Goal: Information Seeking & Learning: Learn about a topic

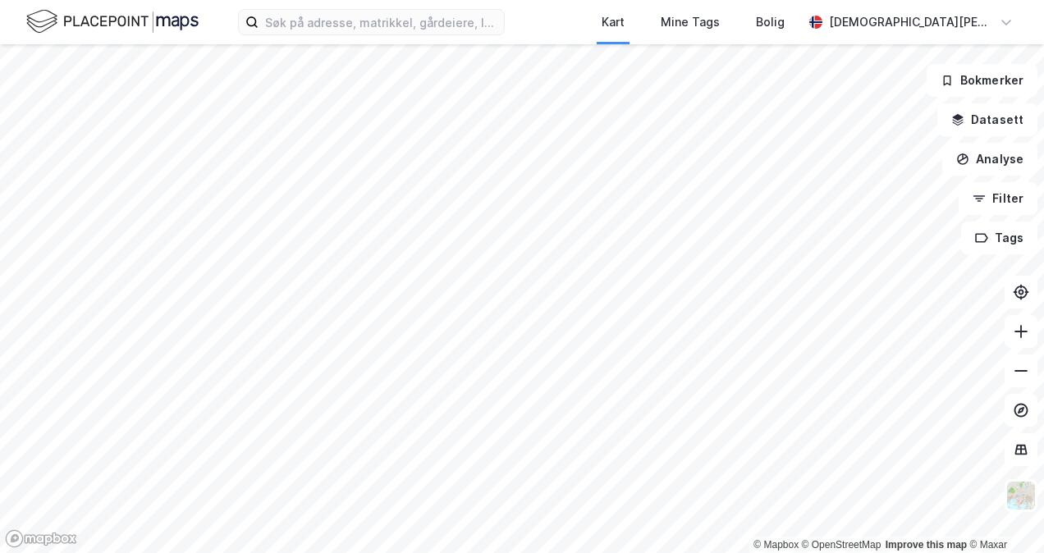
click at [432, 36] on div "Kart Mine Tags Bolig [PERSON_NAME]" at bounding box center [522, 22] width 1044 height 44
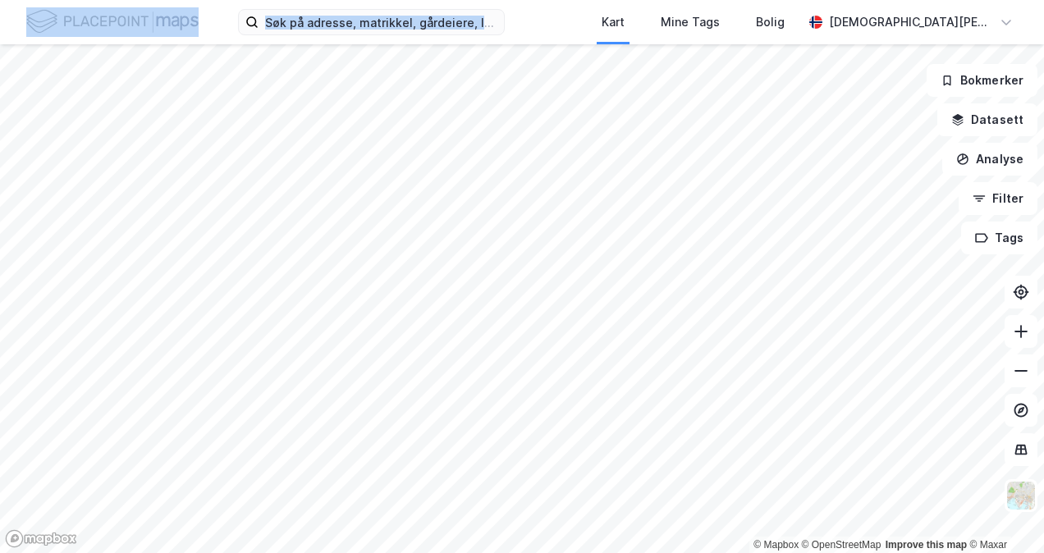
click at [432, 36] on div "Kart Mine Tags Bolig [PERSON_NAME]" at bounding box center [522, 22] width 1044 height 44
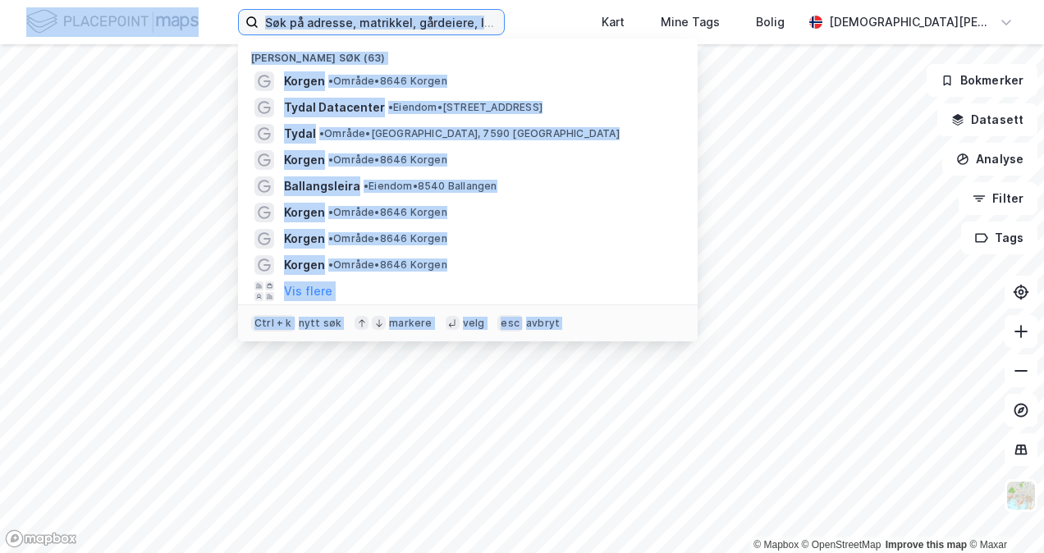
click at [432, 21] on input at bounding box center [381, 22] width 245 height 25
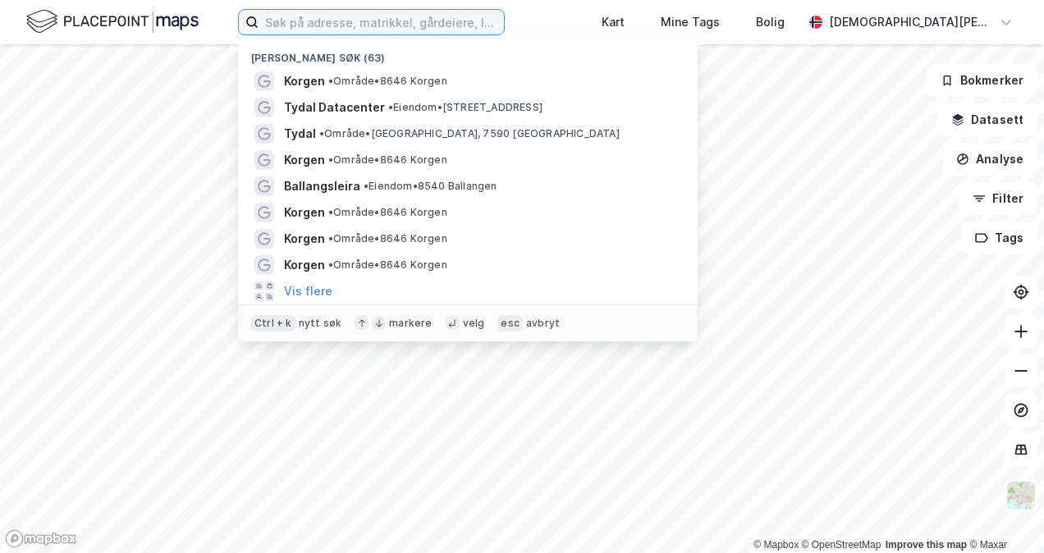
click at [432, 21] on input at bounding box center [381, 22] width 245 height 25
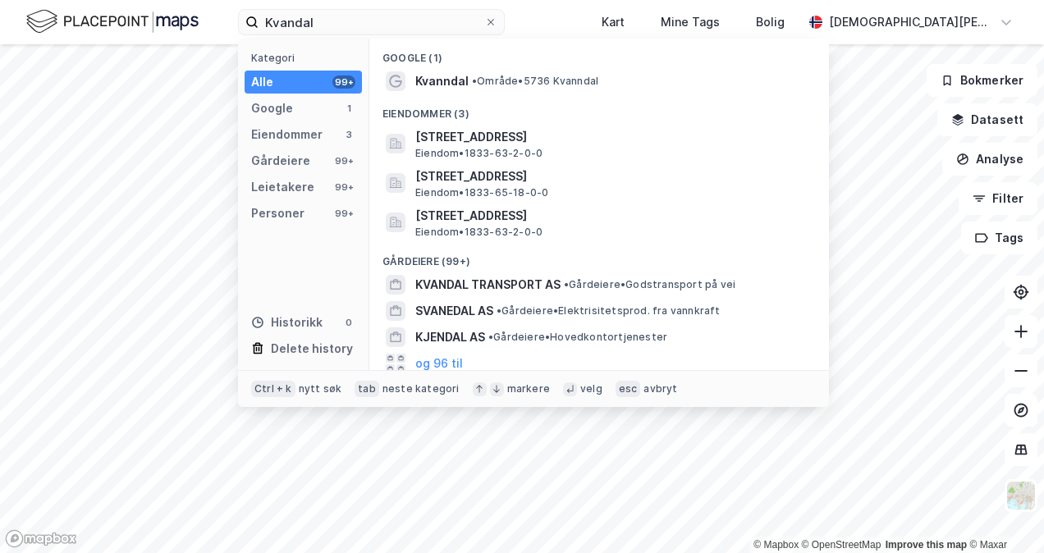
click at [489, 87] on span "• Område • 5736 [GEOGRAPHIC_DATA]" at bounding box center [535, 81] width 126 height 13
click at [333, 12] on input "Kvandal" at bounding box center [372, 22] width 226 height 25
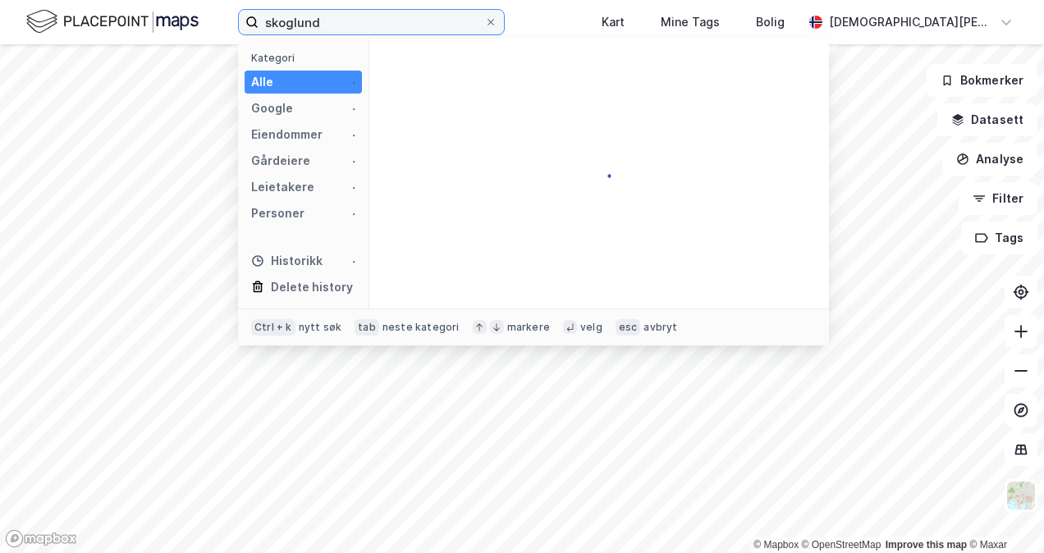
type input "skoglund"
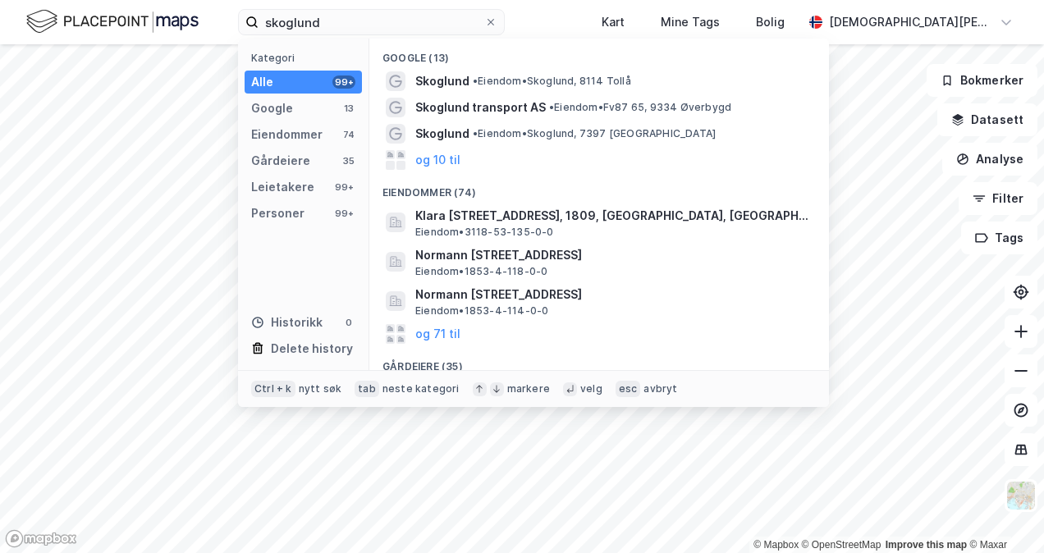
click at [499, 80] on span "• [PERSON_NAME][GEOGRAPHIC_DATA], 8114 [GEOGRAPHIC_DATA]" at bounding box center [552, 81] width 158 height 13
